Goal: Check status: Check status

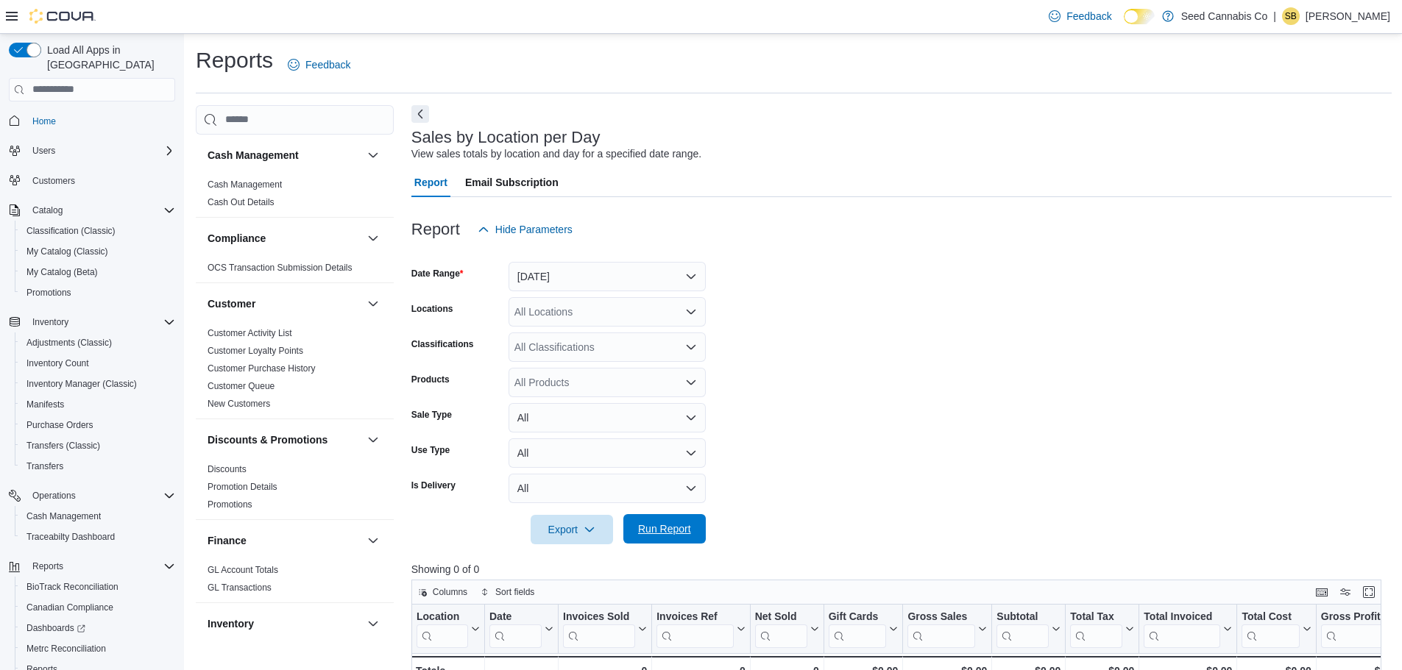
click at [677, 532] on span "Run Report" at bounding box center [664, 529] width 53 height 15
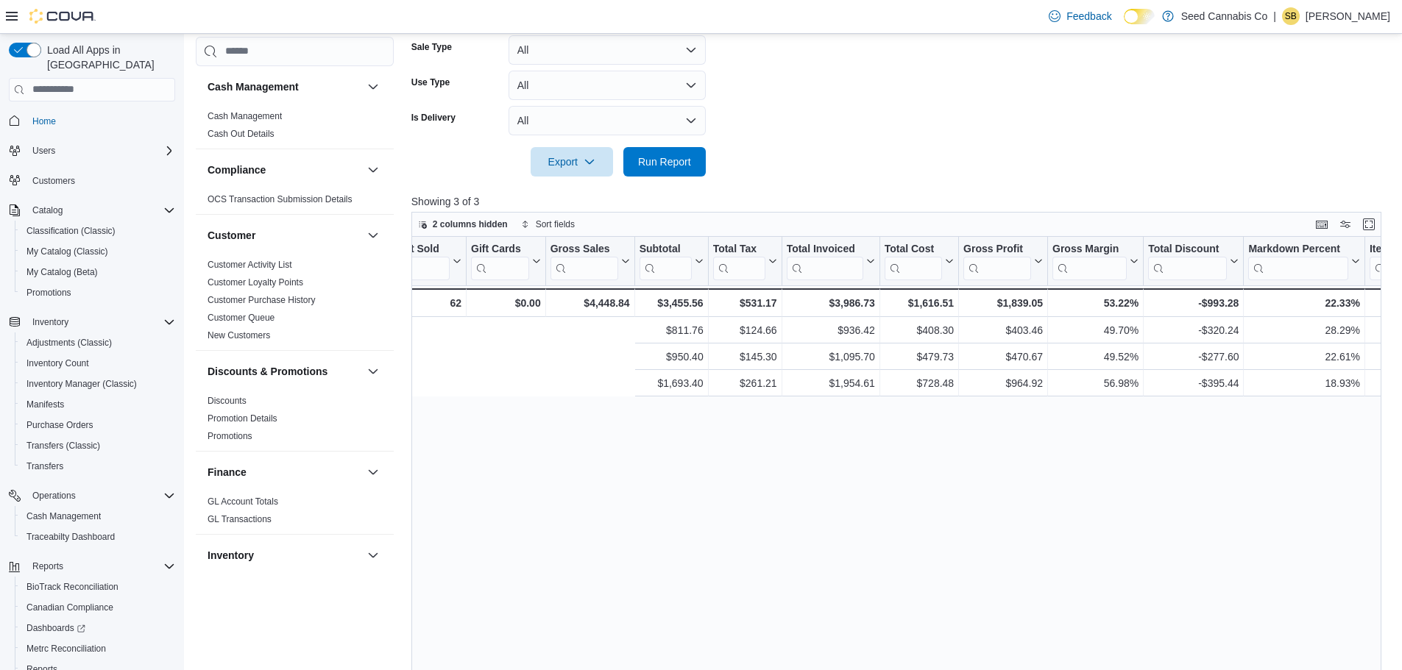
scroll to position [0, 1796]
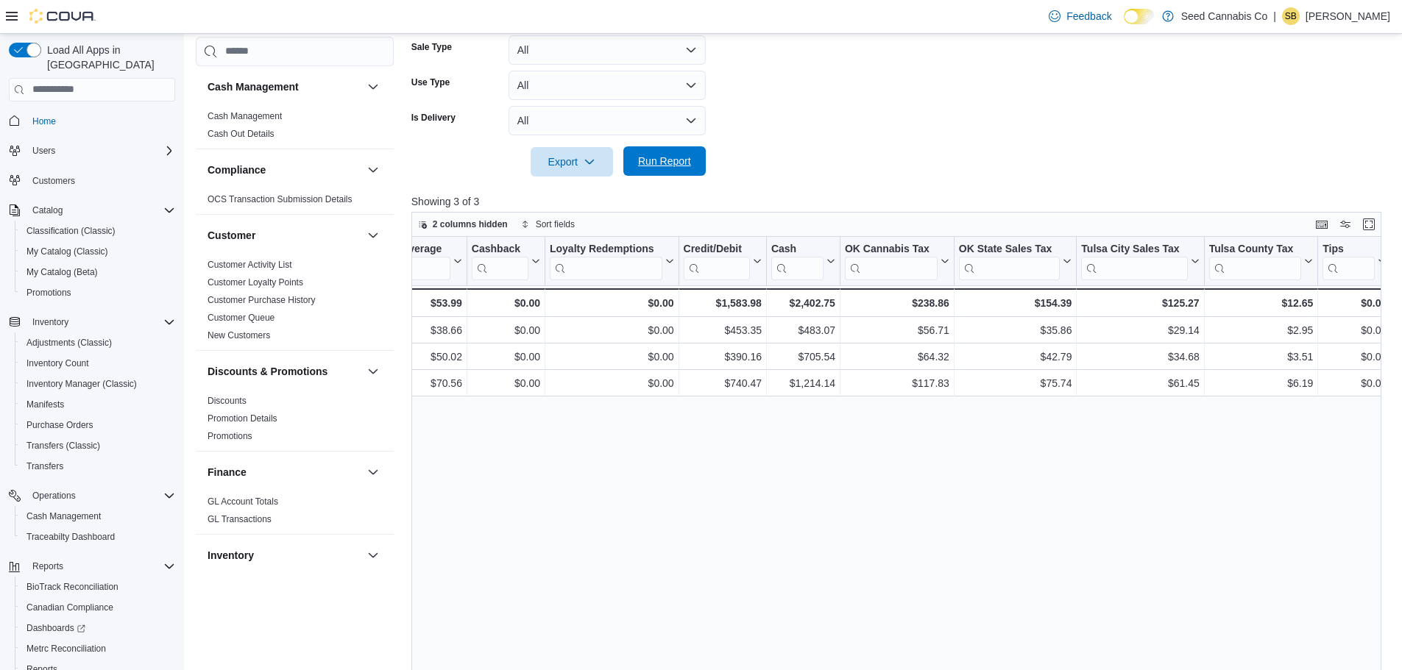
click at [647, 168] on span "Run Report" at bounding box center [664, 161] width 53 height 15
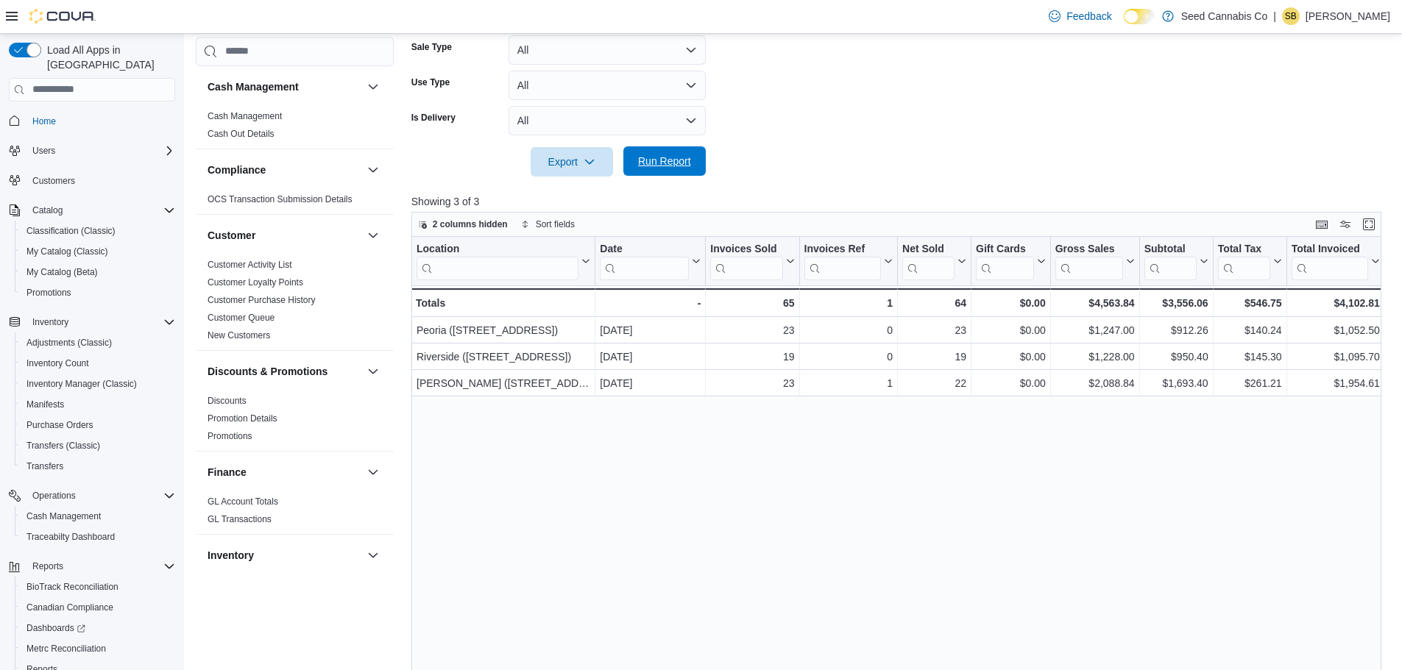
click at [677, 170] on span "Run Report" at bounding box center [664, 160] width 65 height 29
click at [650, 162] on span "Run Report" at bounding box center [664, 161] width 53 height 15
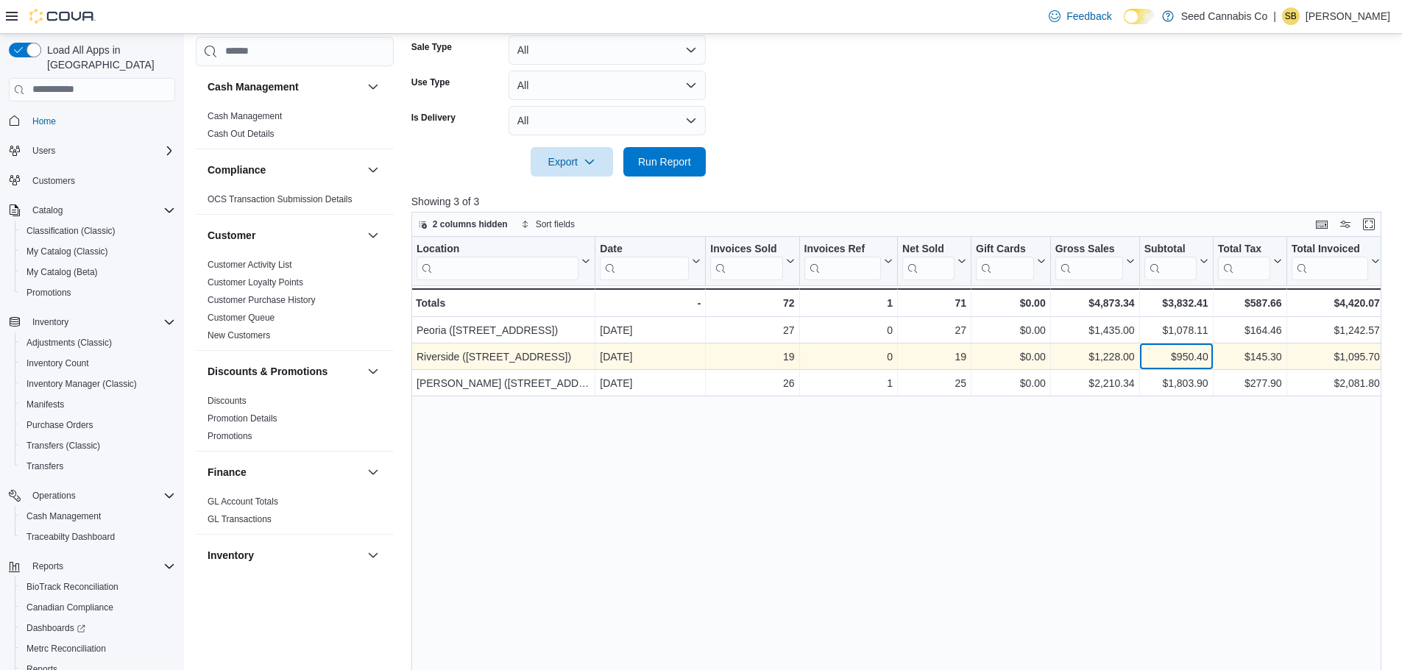
click at [1192, 356] on div "$950.40" at bounding box center [1175, 357] width 64 height 18
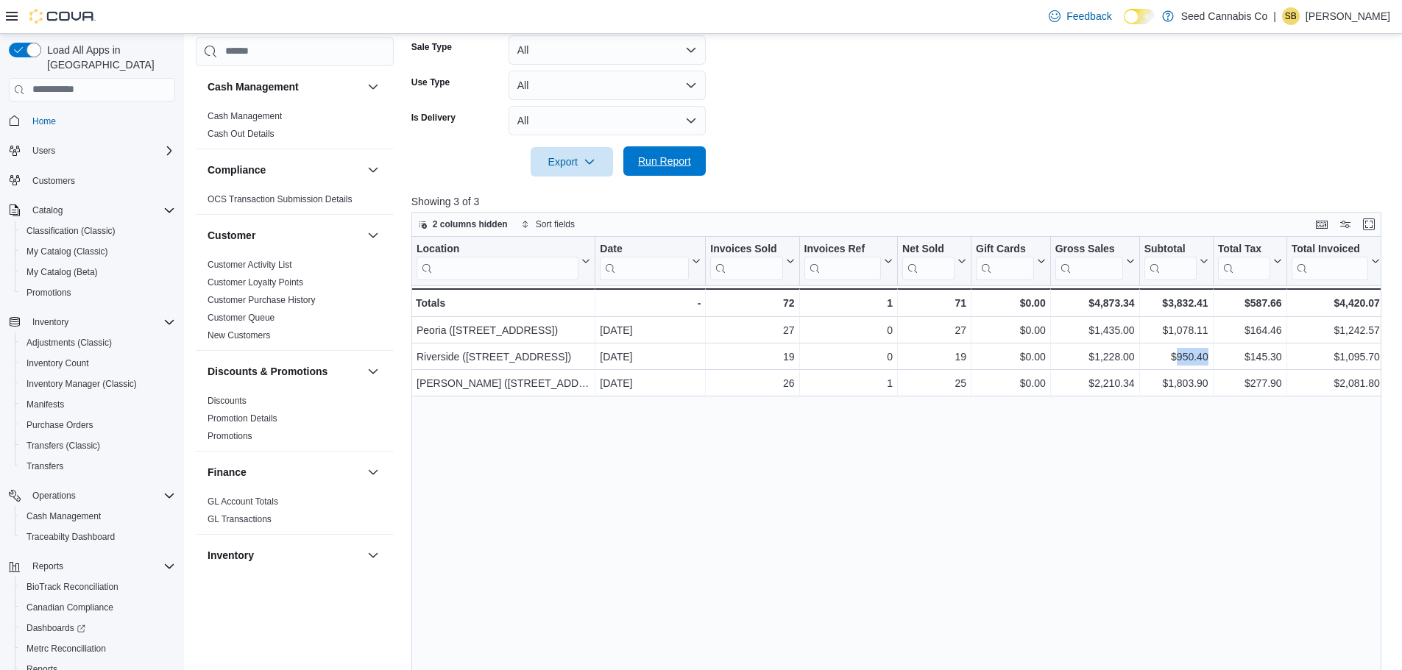
click at [664, 156] on span "Run Report" at bounding box center [664, 161] width 53 height 15
click at [660, 166] on span "Run Report" at bounding box center [664, 161] width 53 height 15
click at [653, 461] on div "Location Click to view column header actions Date Click to view column header a…" at bounding box center [901, 492] width 980 height 511
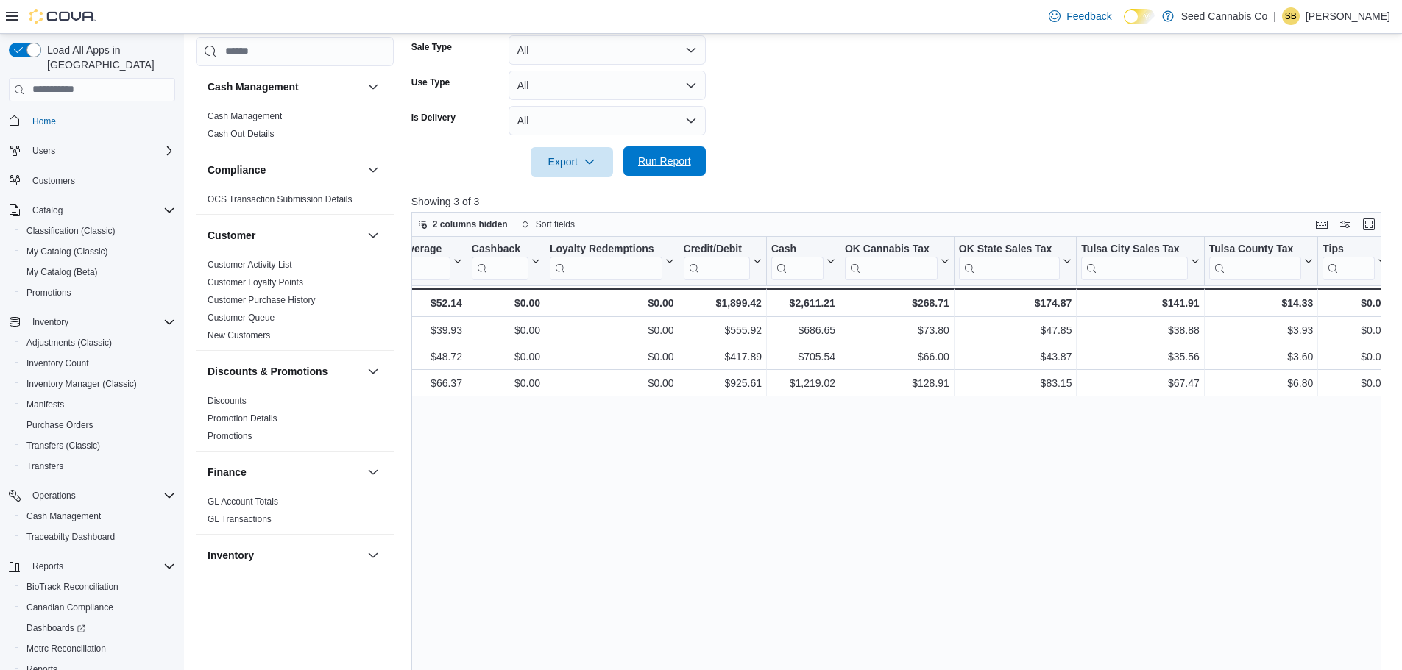
click at [676, 158] on span "Run Report" at bounding box center [664, 161] width 53 height 15
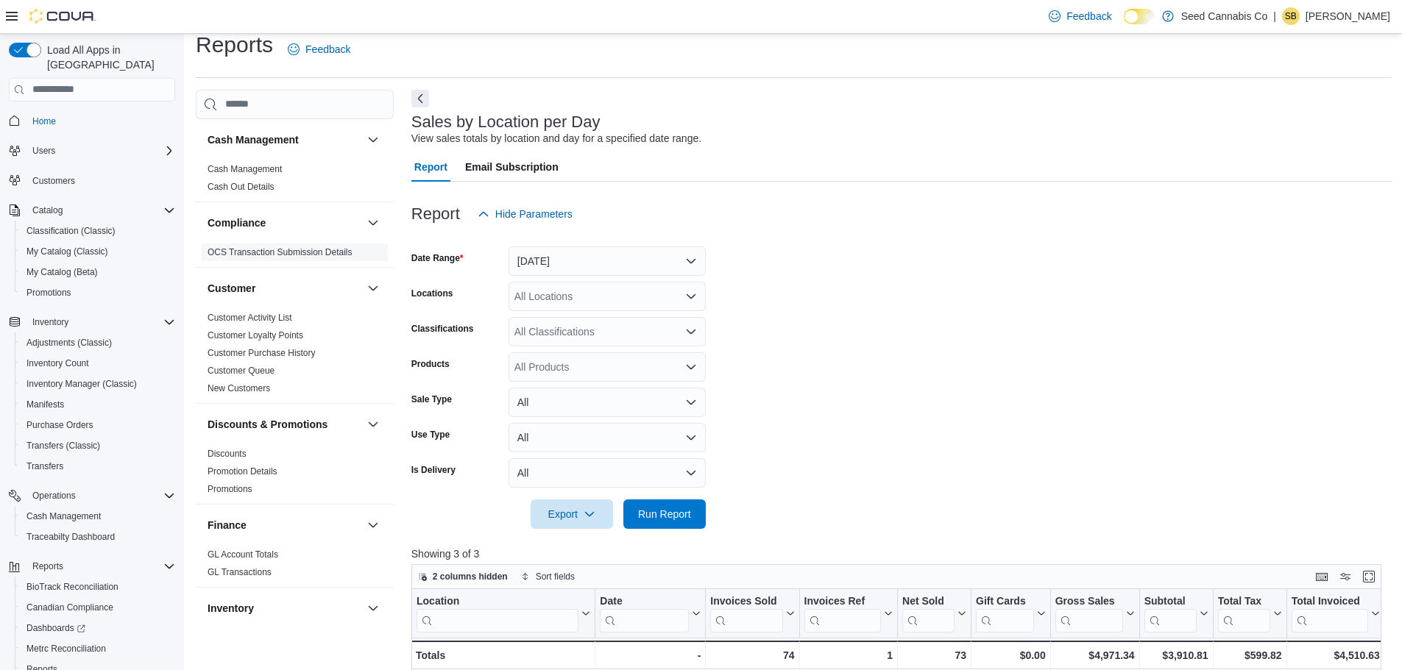
scroll to position [0, 0]
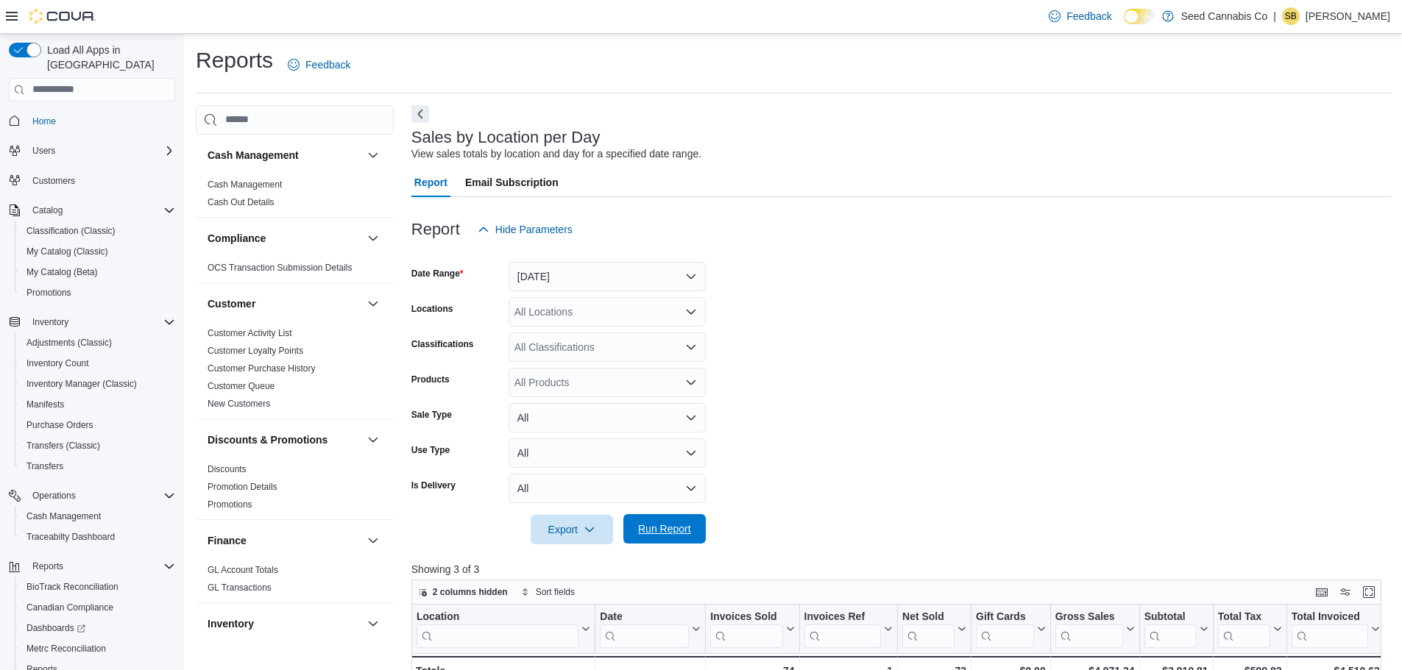
click at [663, 525] on span "Run Report" at bounding box center [664, 529] width 53 height 15
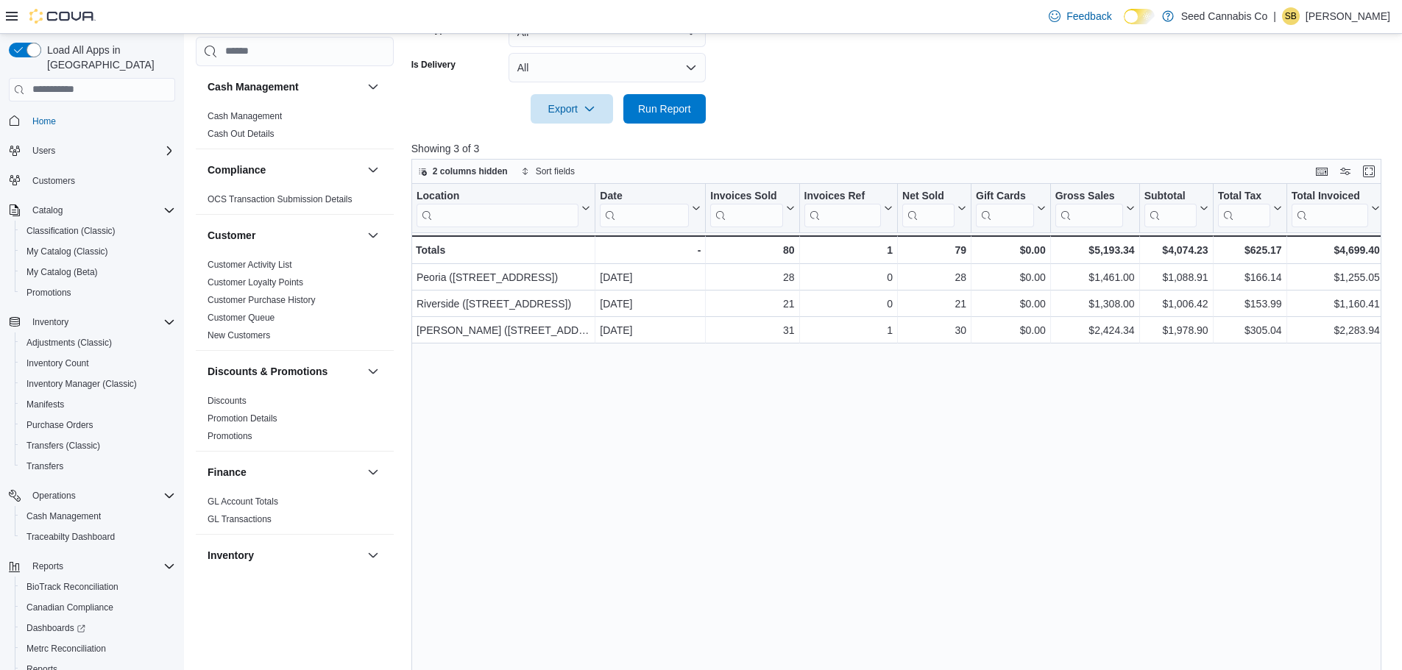
scroll to position [457, 0]
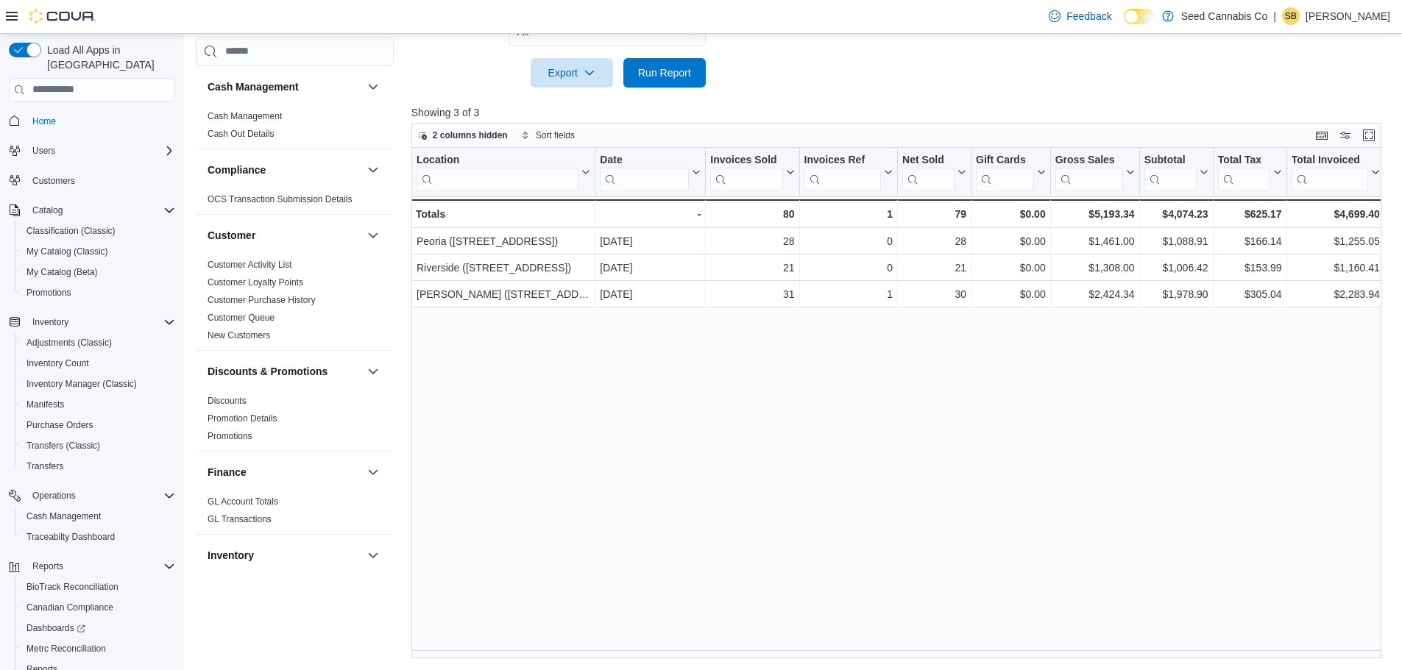
click at [983, 490] on div "Location Click to view column header actions Date Click to view column header a…" at bounding box center [901, 403] width 980 height 511
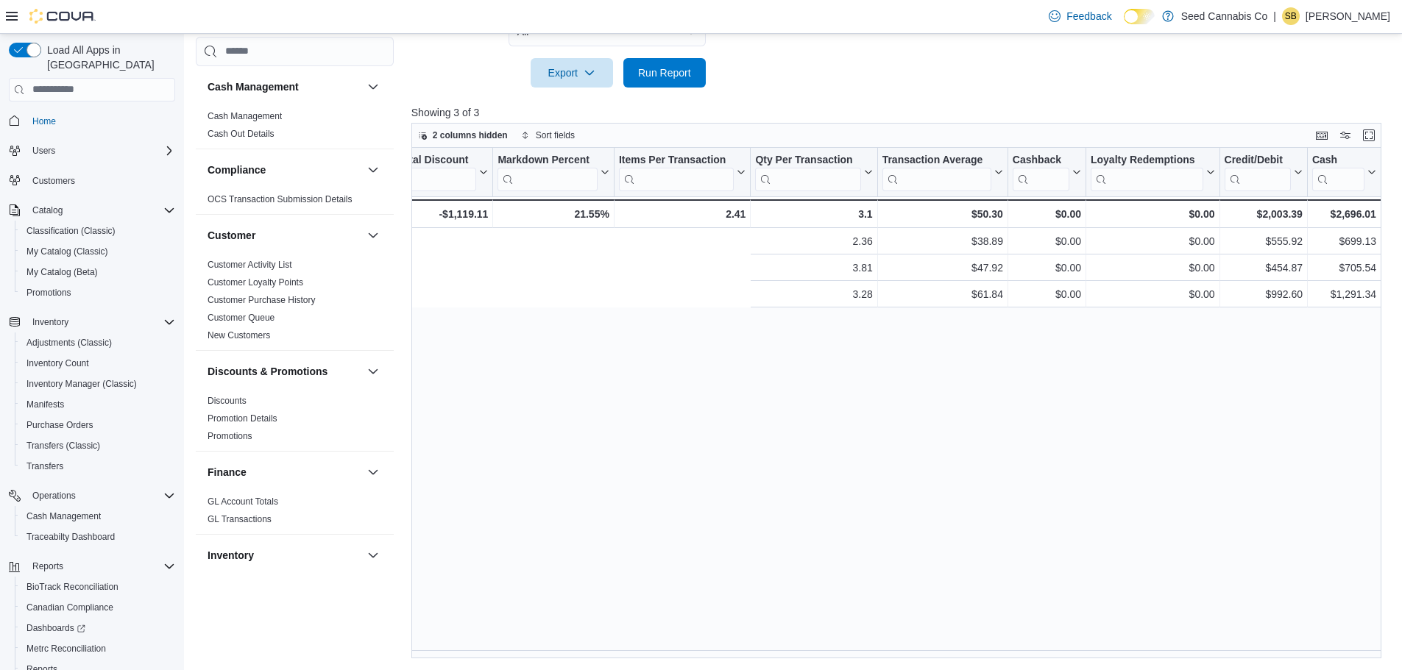
scroll to position [0, 1796]
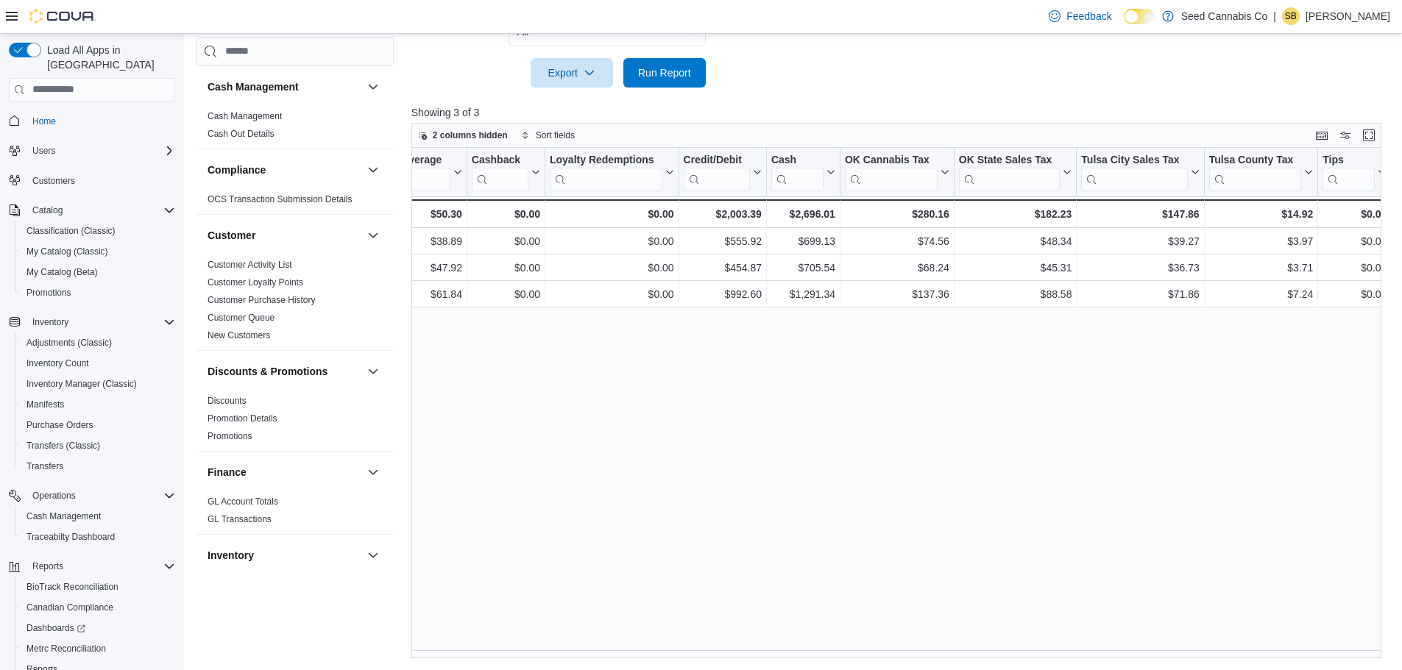
click at [674, 393] on div "Location Click to view column header actions Date Click to view column header a…" at bounding box center [901, 403] width 980 height 511
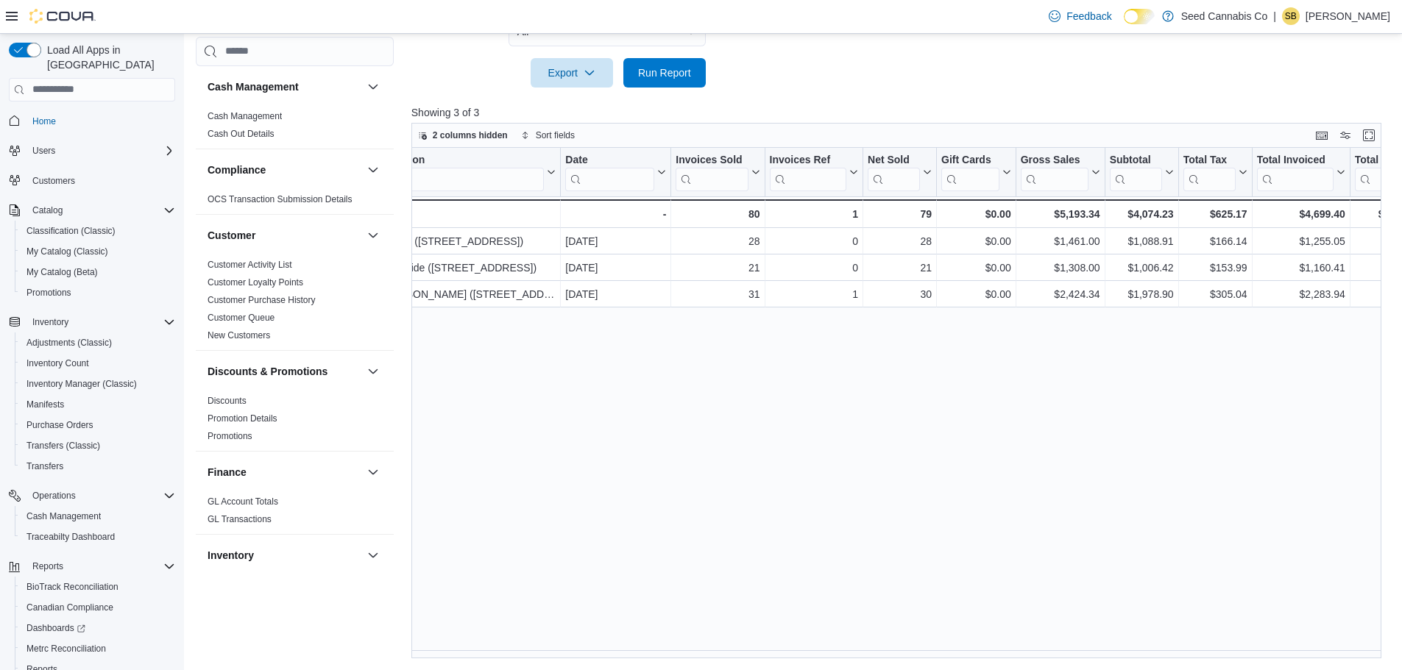
scroll to position [0, 0]
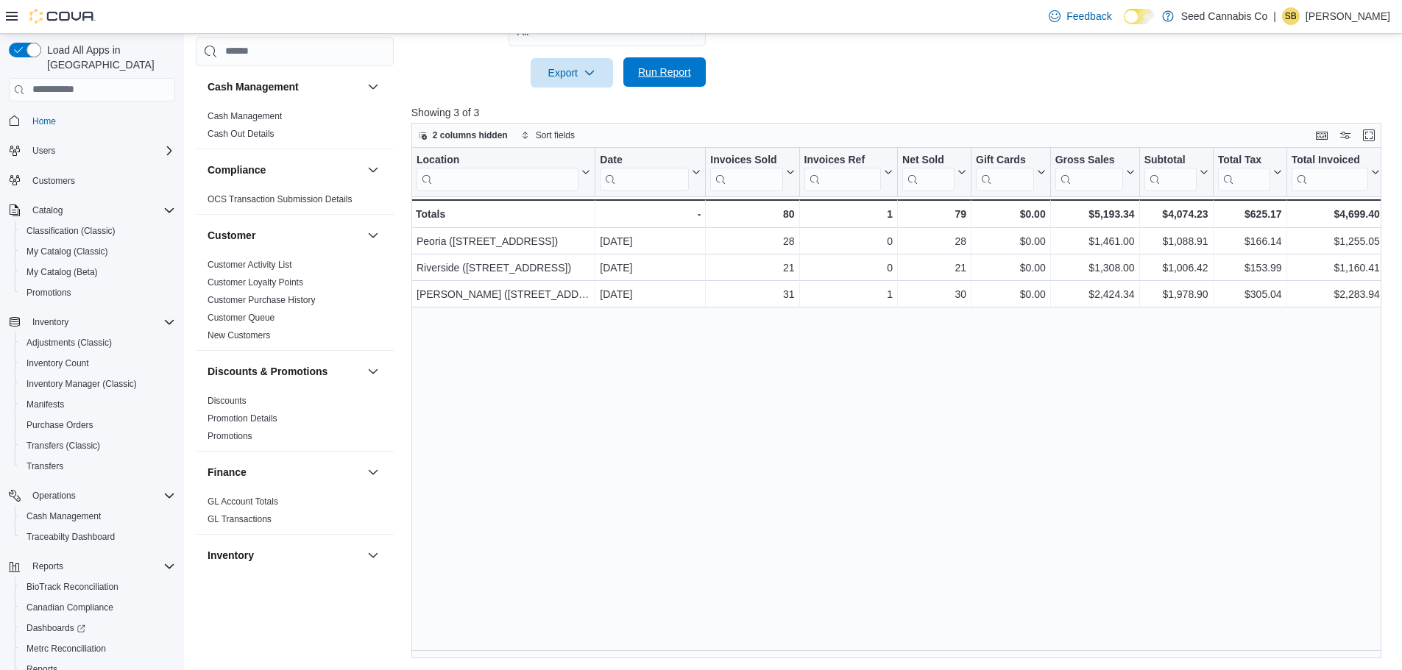
click at [678, 71] on span "Run Report" at bounding box center [664, 72] width 53 height 15
click at [647, 67] on span "Run Report" at bounding box center [664, 72] width 53 height 15
click at [689, 67] on span "Run Report" at bounding box center [664, 72] width 53 height 15
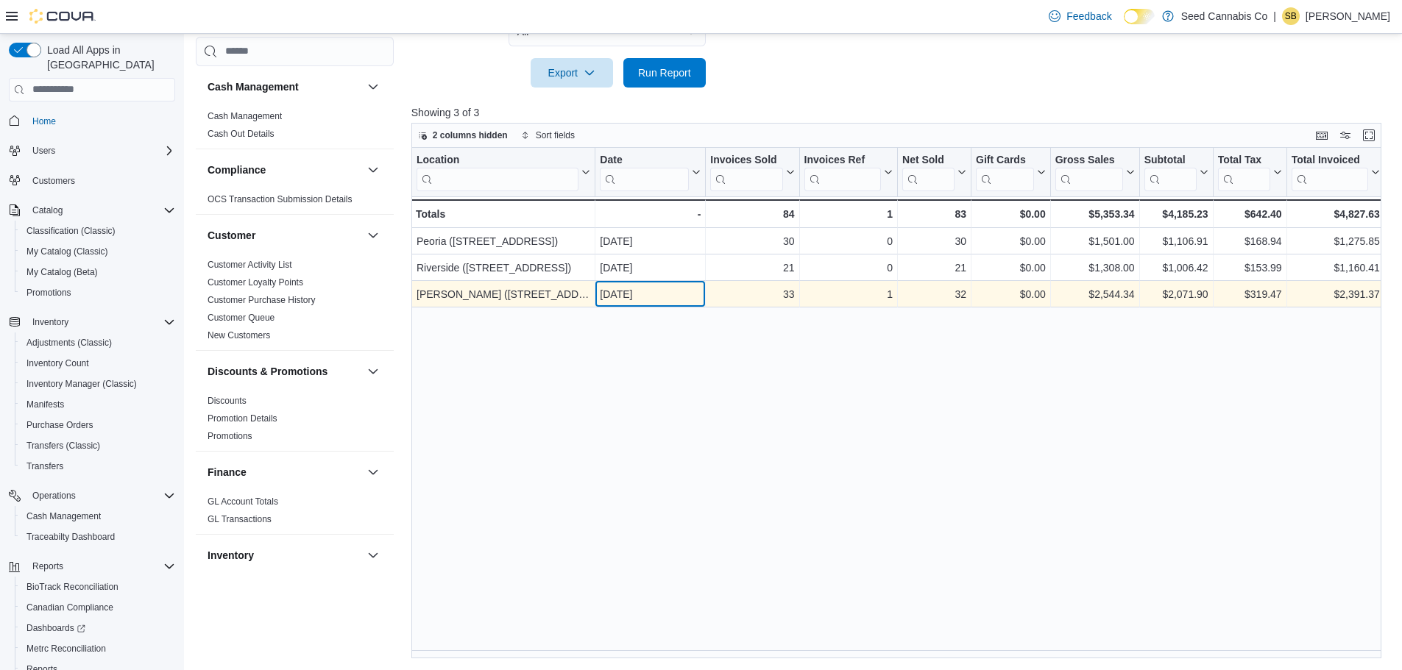
click at [703, 305] on div "[DATE] - Date, column 2, row 3" at bounding box center [650, 294] width 110 height 26
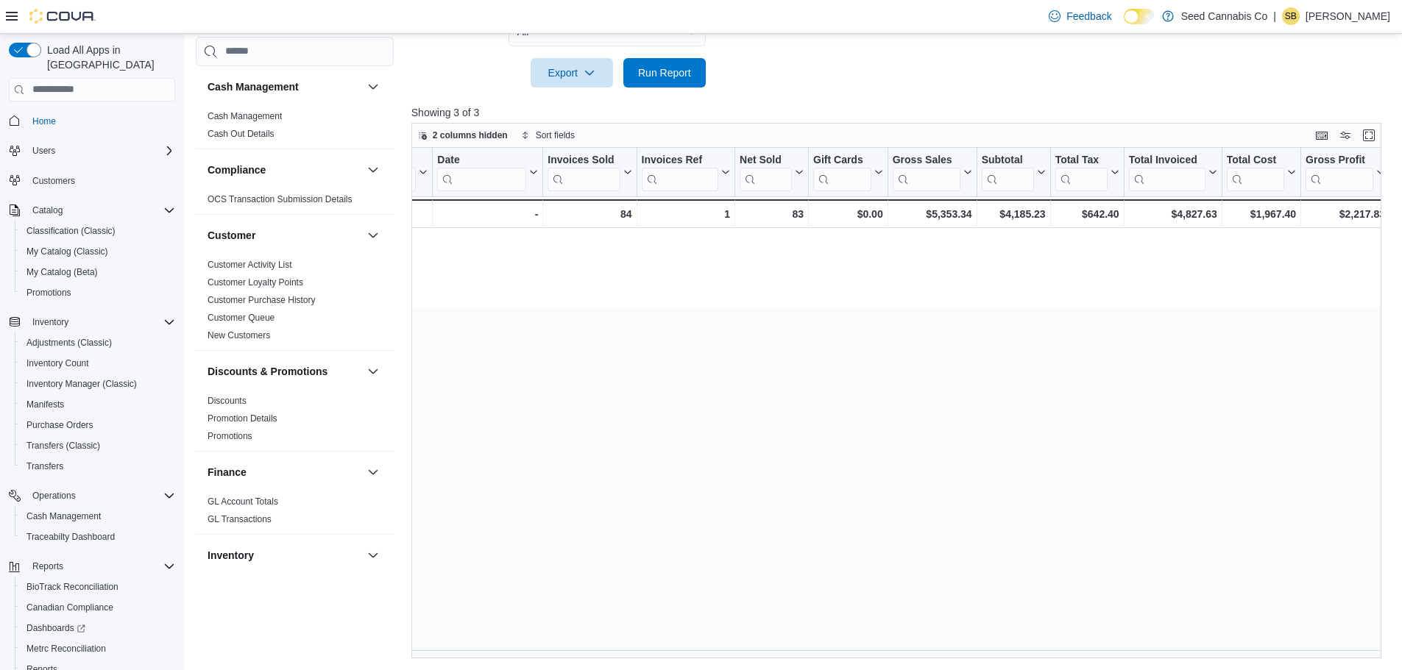
scroll to position [0, 1796]
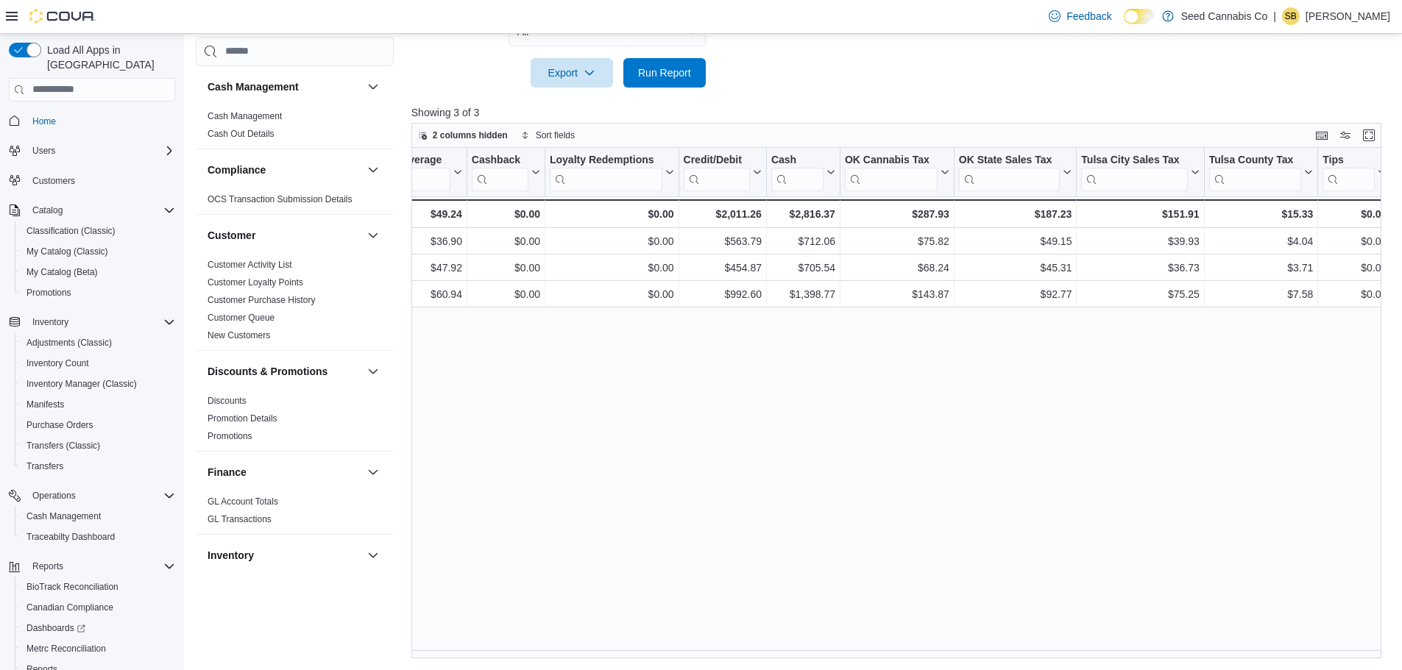
click at [478, 375] on div "Location Click to view column header actions Date Click to view column header a…" at bounding box center [901, 403] width 980 height 511
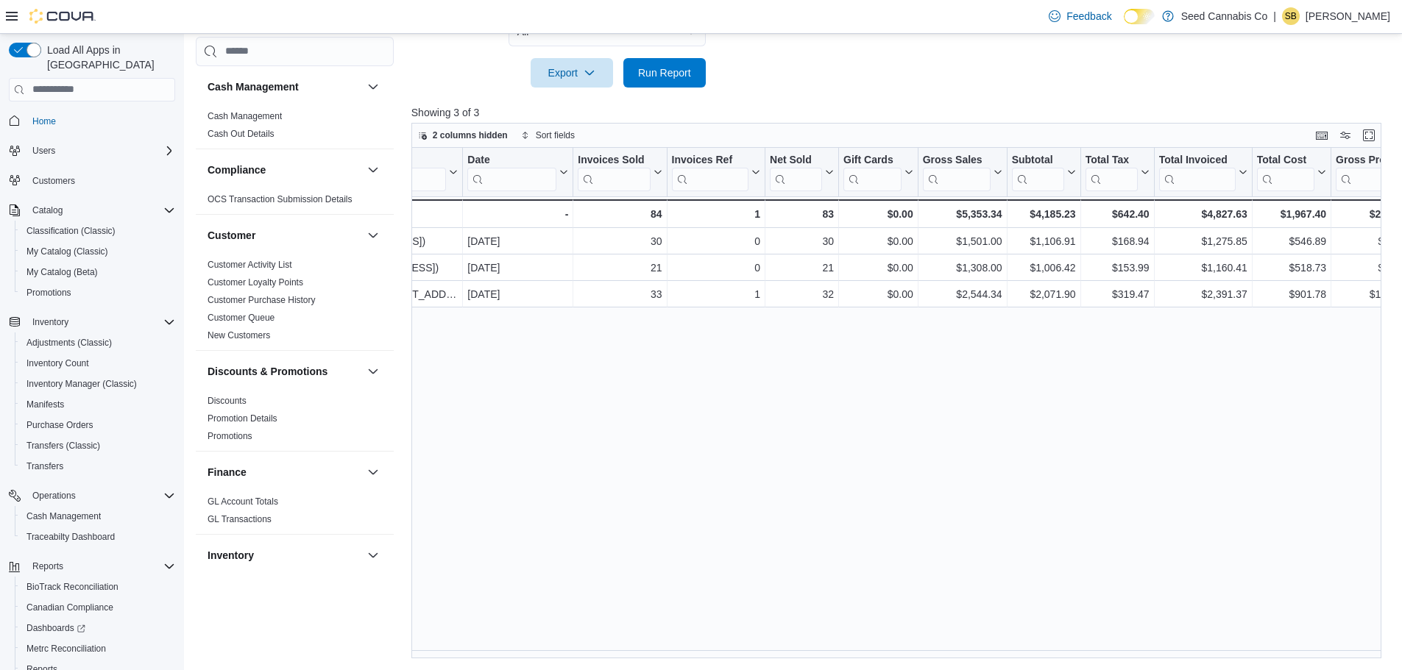
scroll to position [0, 0]
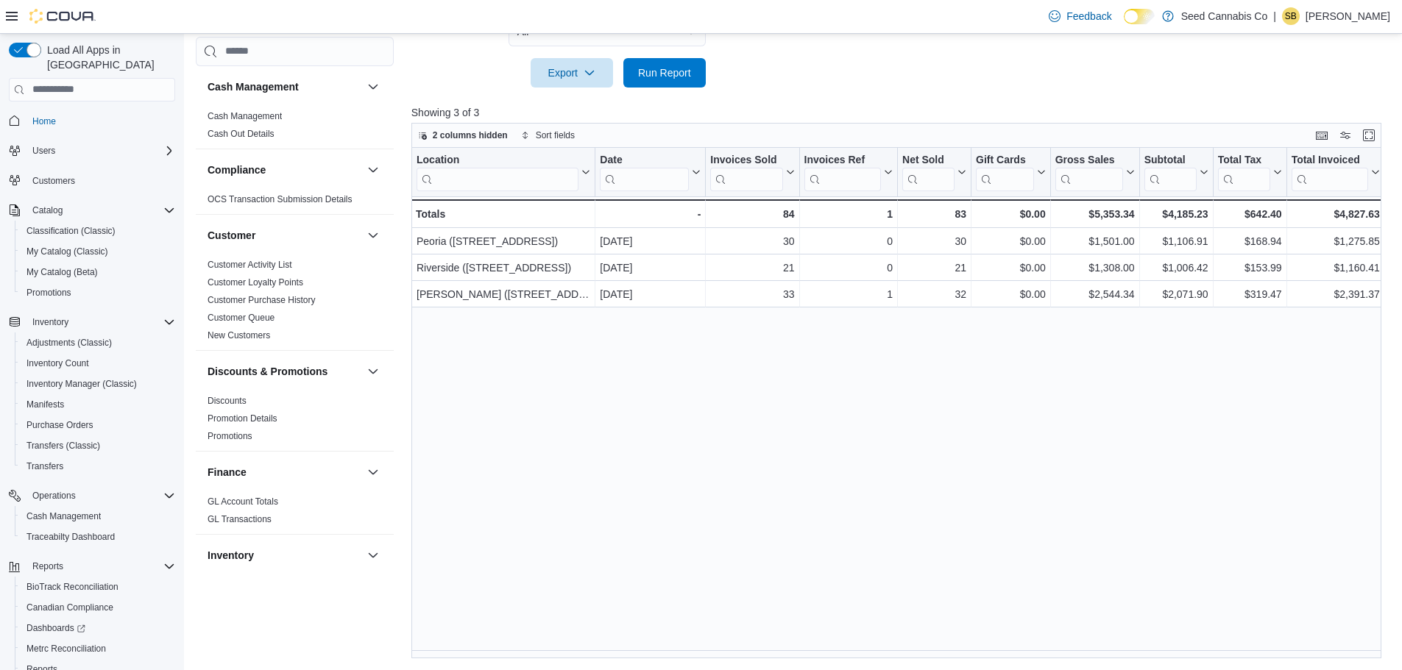
click at [703, 326] on div "Location Click to view column header actions Date Click to view column header a…" at bounding box center [901, 403] width 980 height 511
click at [698, 75] on button "Run Report" at bounding box center [664, 71] width 82 height 29
click at [669, 82] on span "Run Report" at bounding box center [664, 71] width 65 height 29
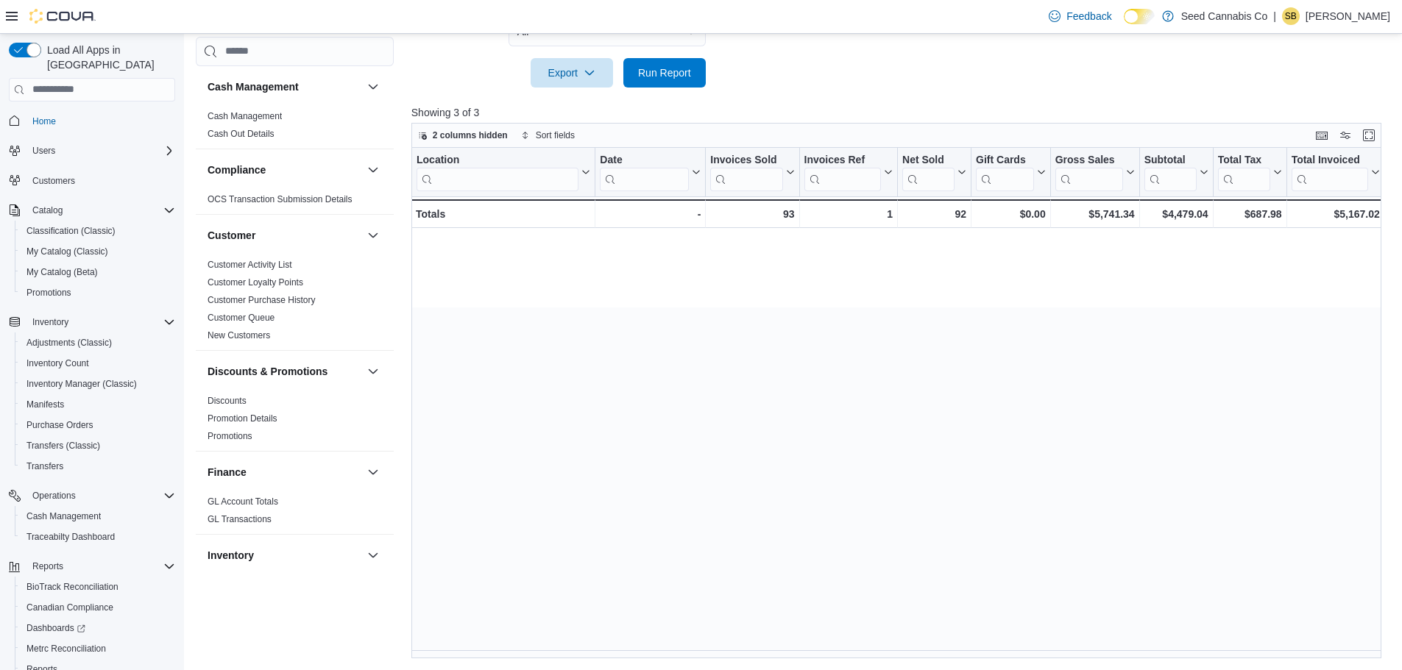
scroll to position [0, 1796]
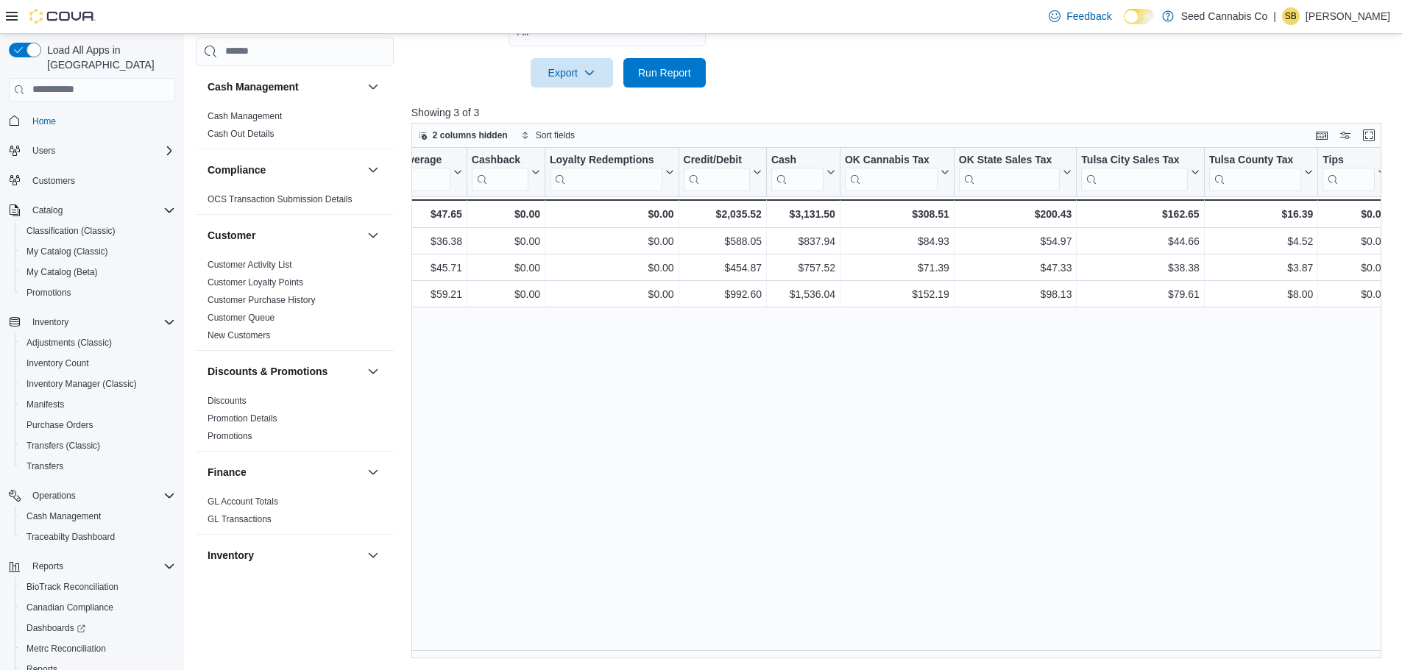
click at [1036, 442] on div "Location Click to view column header actions Date Click to view column header a…" at bounding box center [901, 403] width 980 height 511
click at [784, 470] on div "Location Click to view column header actions Date Click to view column header a…" at bounding box center [901, 403] width 980 height 511
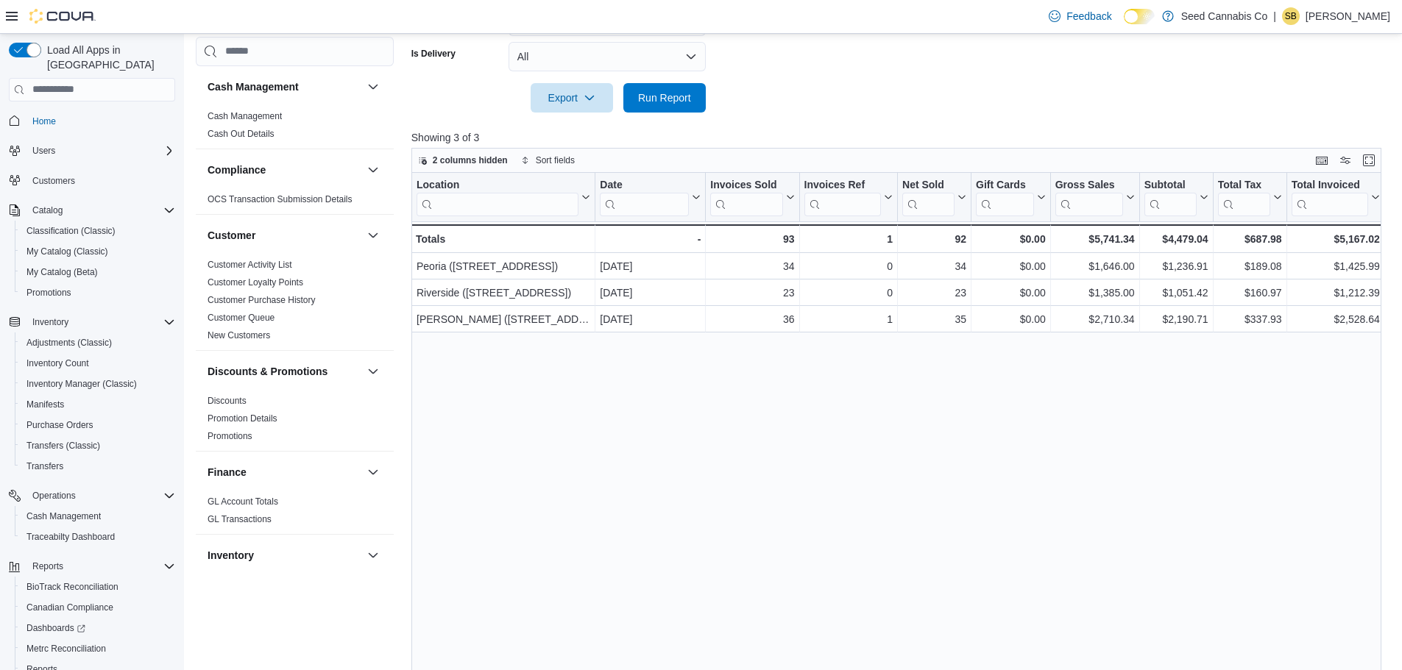
scroll to position [457, 0]
